Goal: Check status: Verify the current state of an ongoing process or item

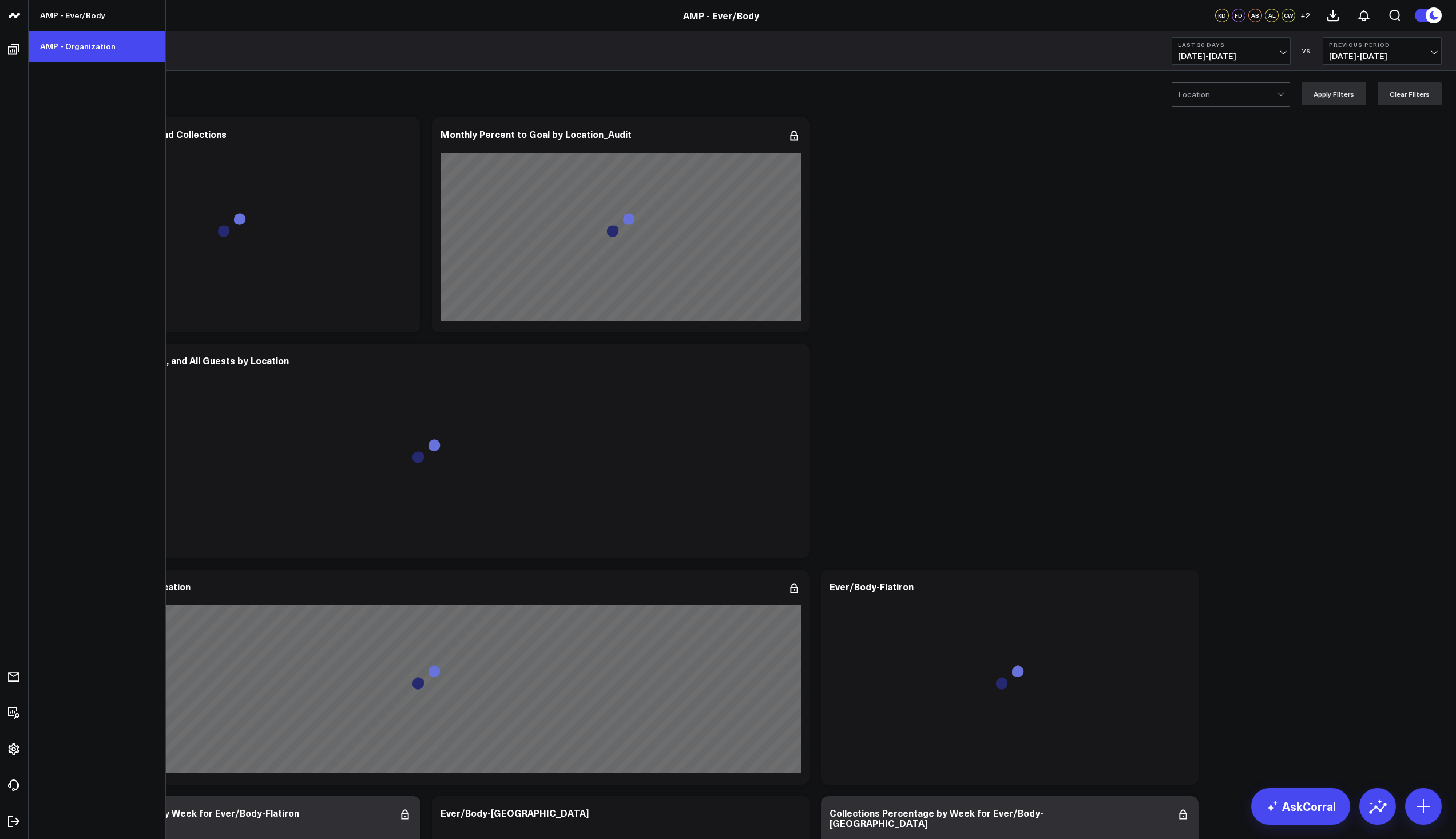
click at [59, 51] on link "AMP - Organization" at bounding box center [97, 46] width 137 height 31
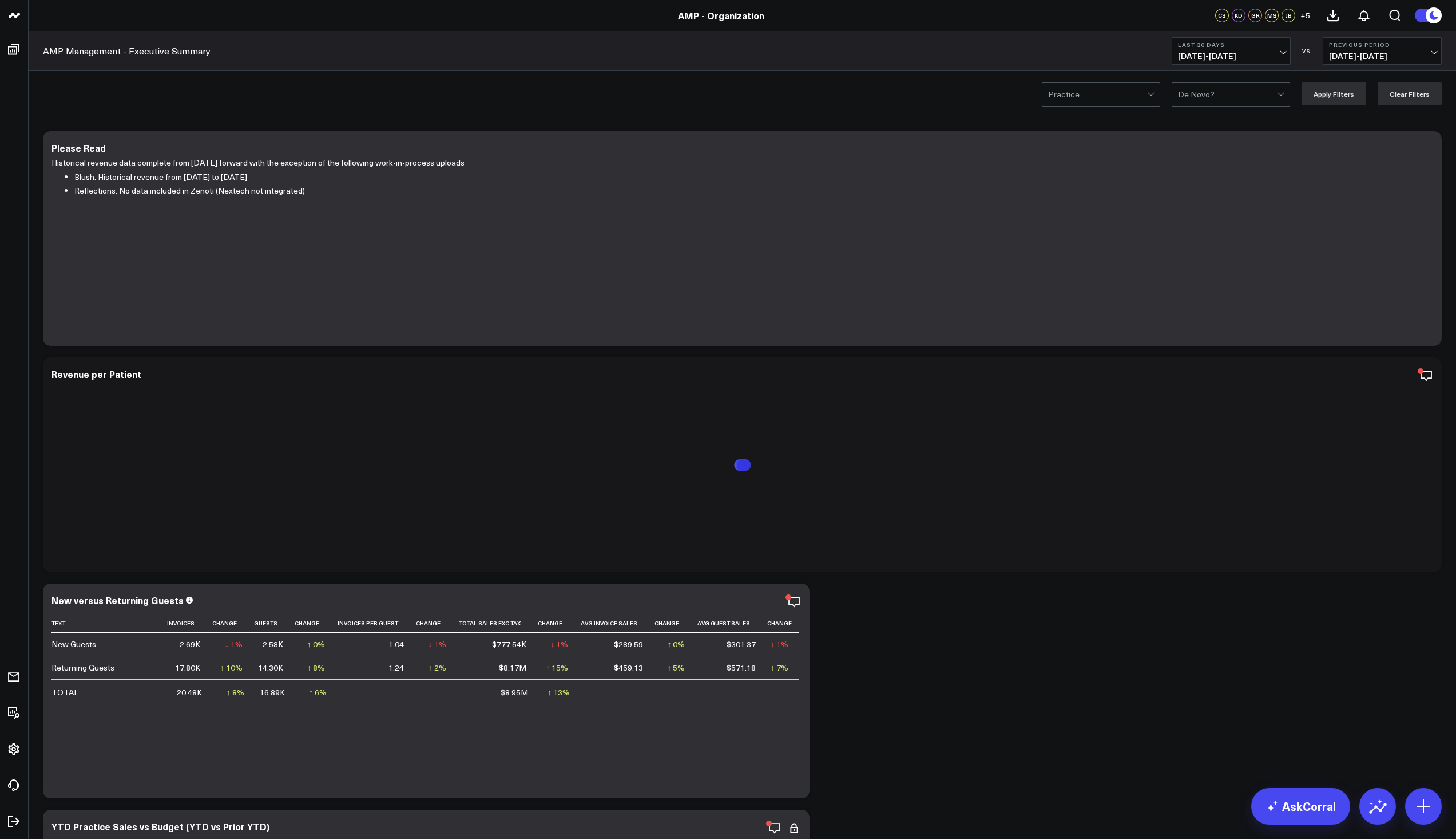
click at [1283, 54] on span "08/25/25 - 09/23/25" at bounding box center [1231, 56] width 106 height 9
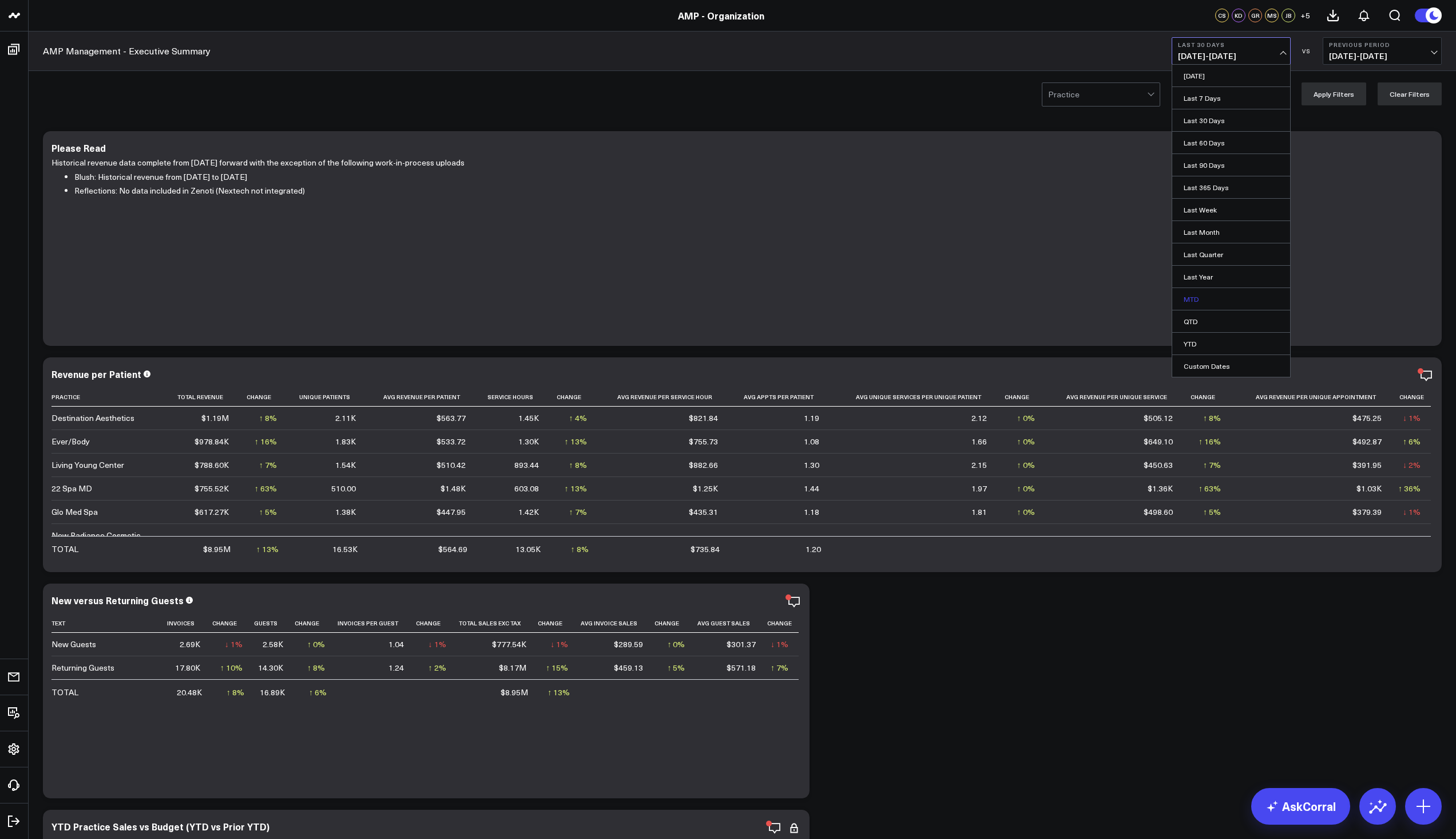
click at [1205, 300] on link "MTD" at bounding box center [1231, 299] width 118 height 22
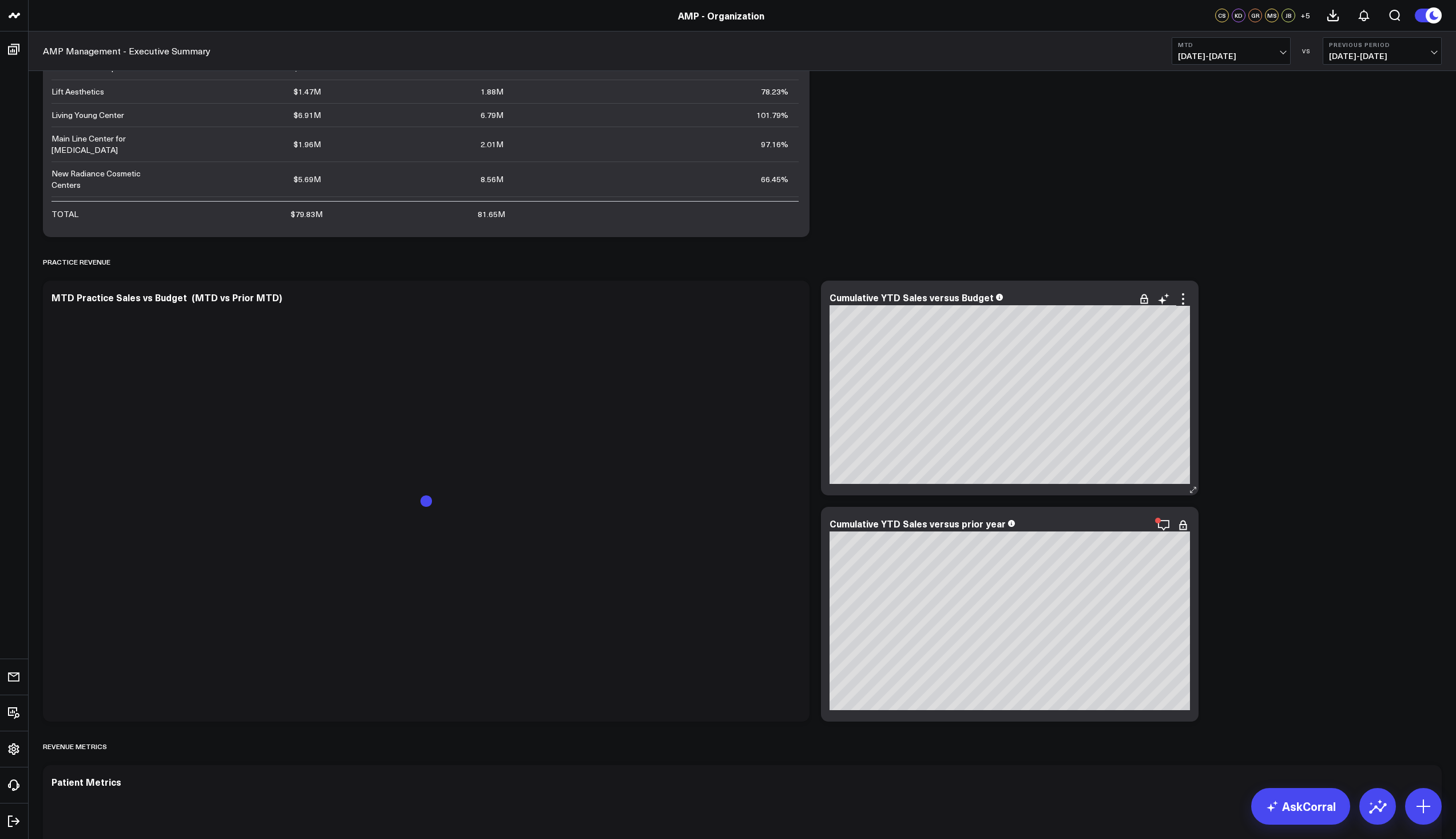
scroll to position [1088, 0]
